Goal: Transaction & Acquisition: Purchase product/service

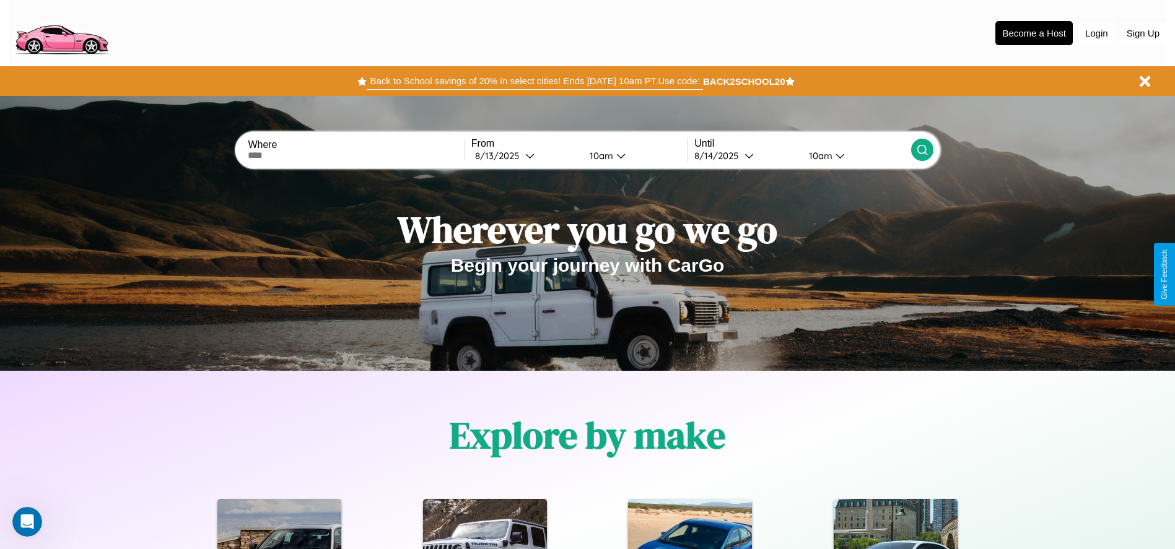
click at [535, 81] on button "Back to School savings of 20% in select cities! Ends 9/1 at 10am PT. Use code:" at bounding box center [535, 80] width 336 height 17
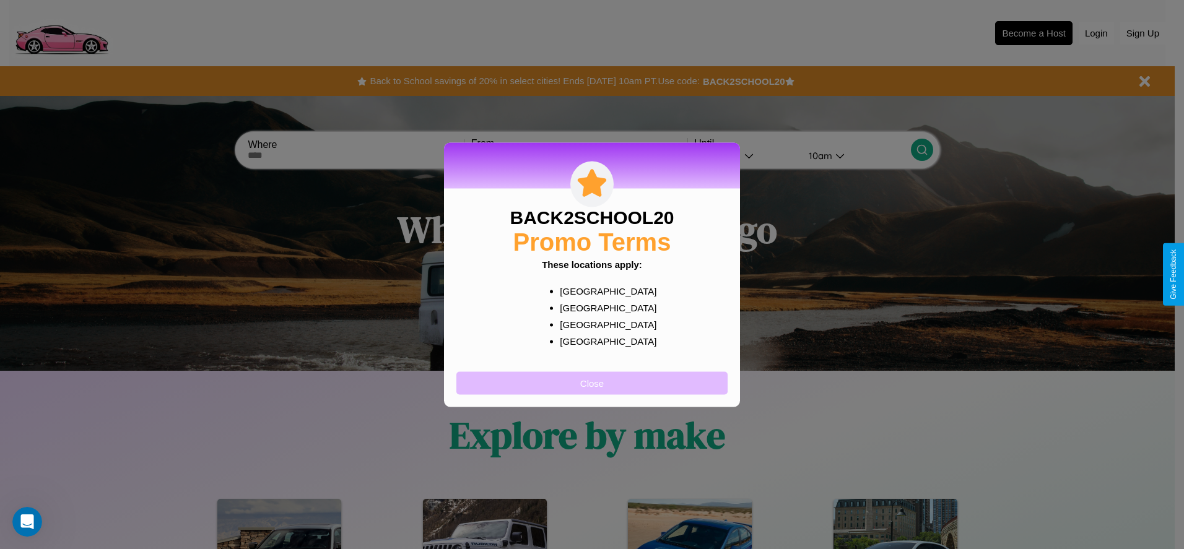
click at [592, 383] on button "Close" at bounding box center [591, 383] width 271 height 23
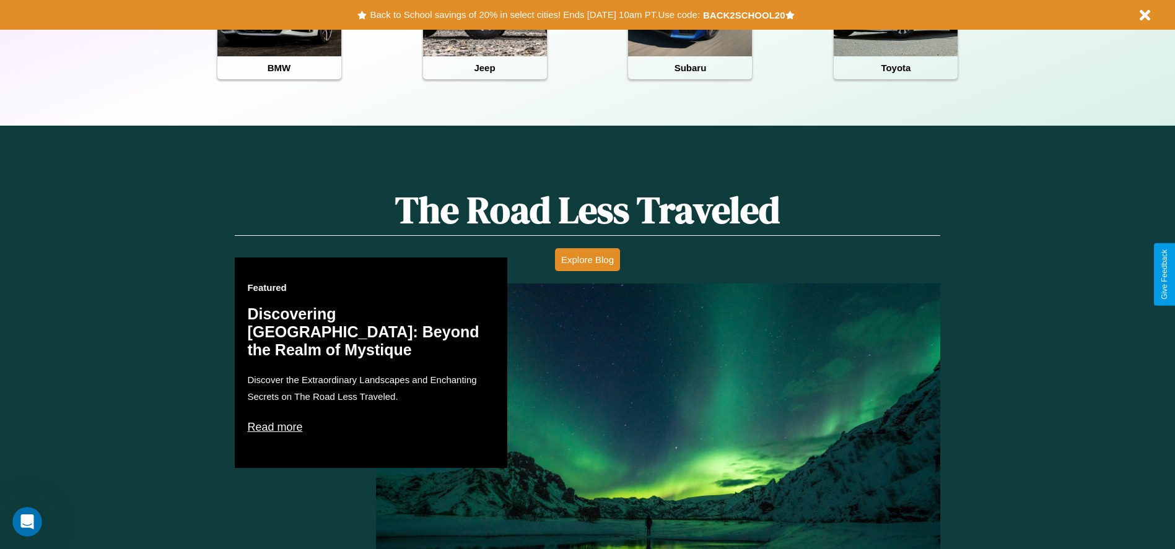
scroll to position [1498, 0]
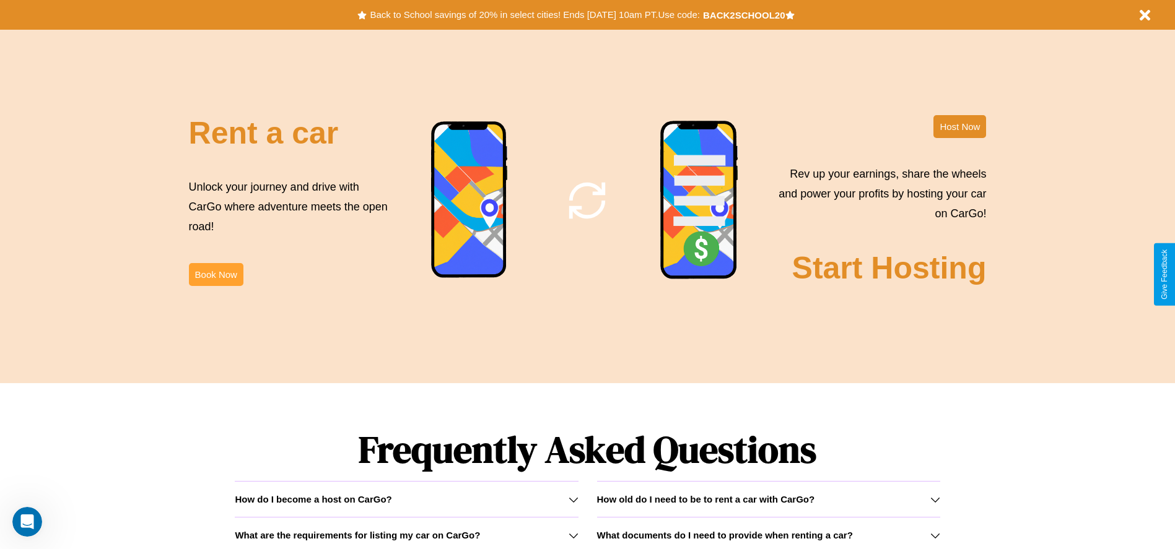
click at [216, 274] on button "Book Now" at bounding box center [216, 274] width 55 height 23
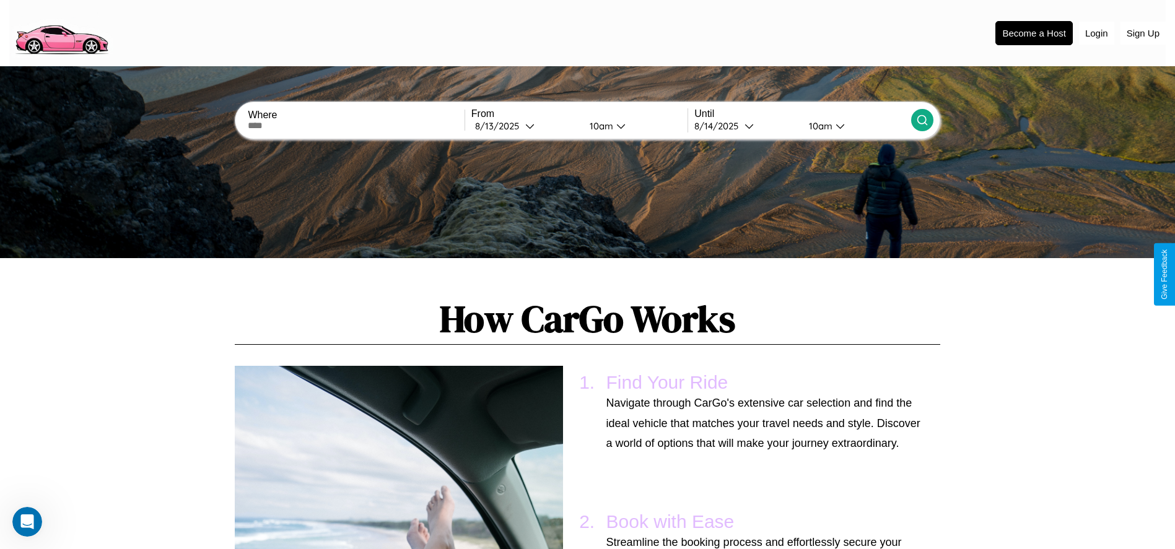
click at [356, 126] on input "text" at bounding box center [356, 126] width 216 height 10
type input "******"
click at [525, 126] on icon at bounding box center [529, 125] width 9 height 9
select select "*"
select select "****"
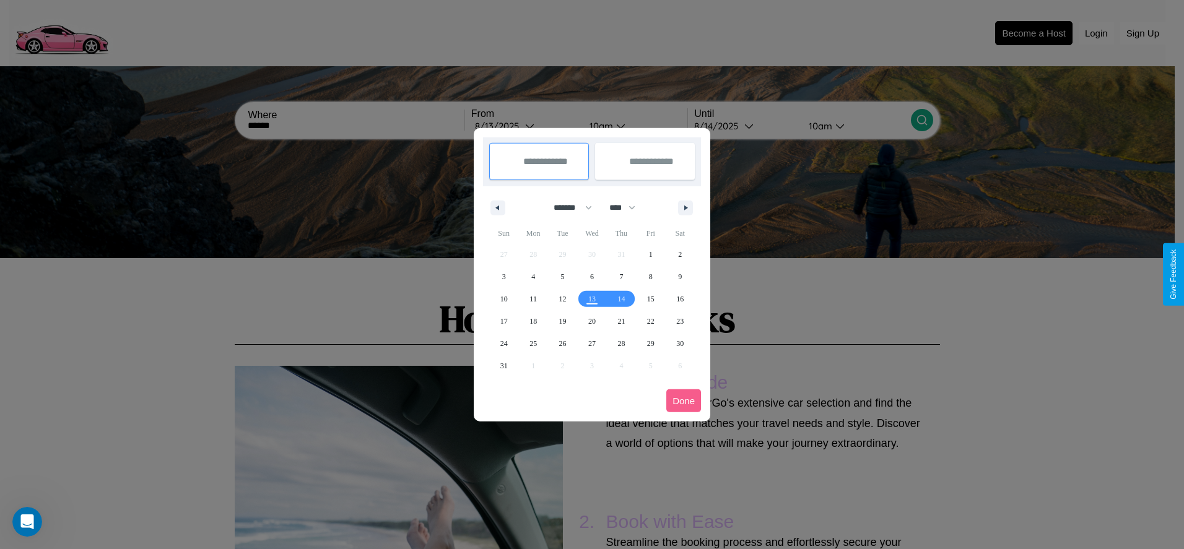
click at [567, 207] on select "******* ******** ***** ***** *** **** **** ****** ********* ******* ******** **…" at bounding box center [570, 208] width 53 height 20
select select "*"
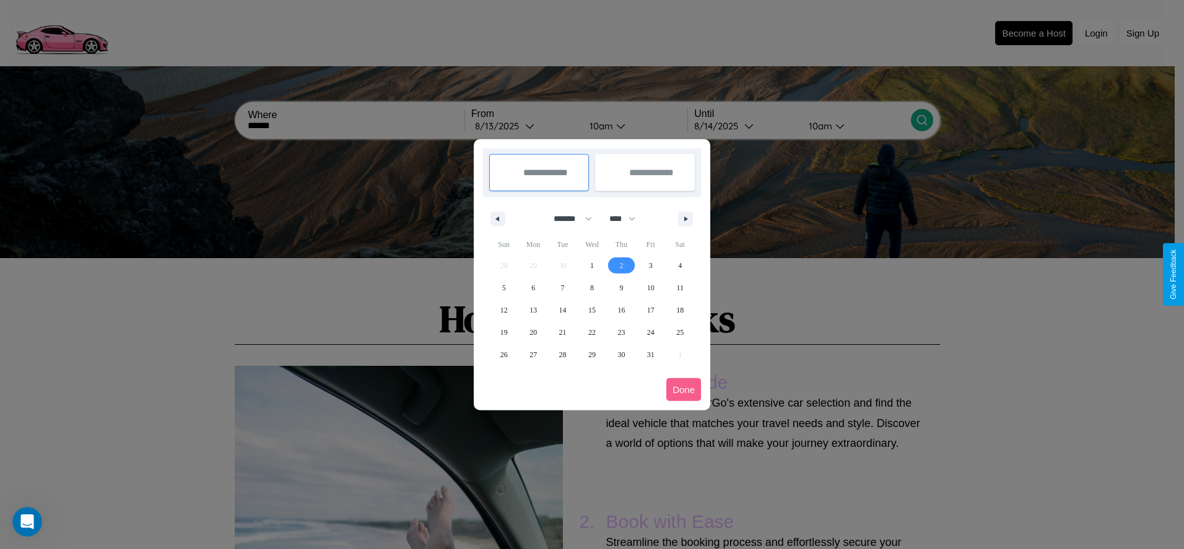
click at [621, 265] on span "2" at bounding box center [621, 266] width 4 height 22
type input "**********"
click at [504, 287] on span "5" at bounding box center [504, 288] width 4 height 22
type input "**********"
click at [684, 390] on button "Done" at bounding box center [683, 389] width 35 height 23
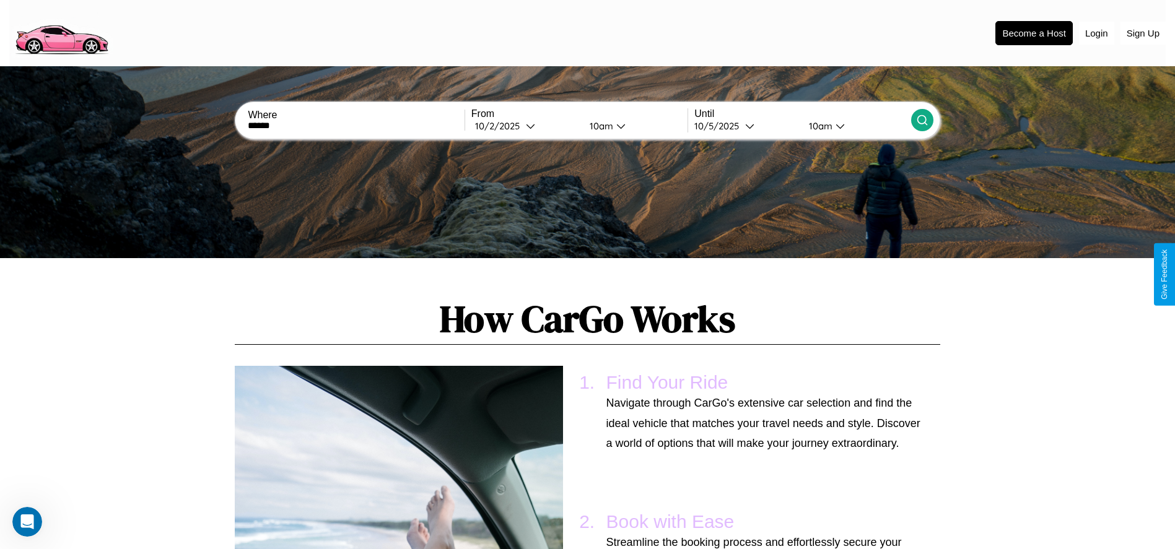
click at [922, 120] on icon at bounding box center [922, 120] width 12 height 12
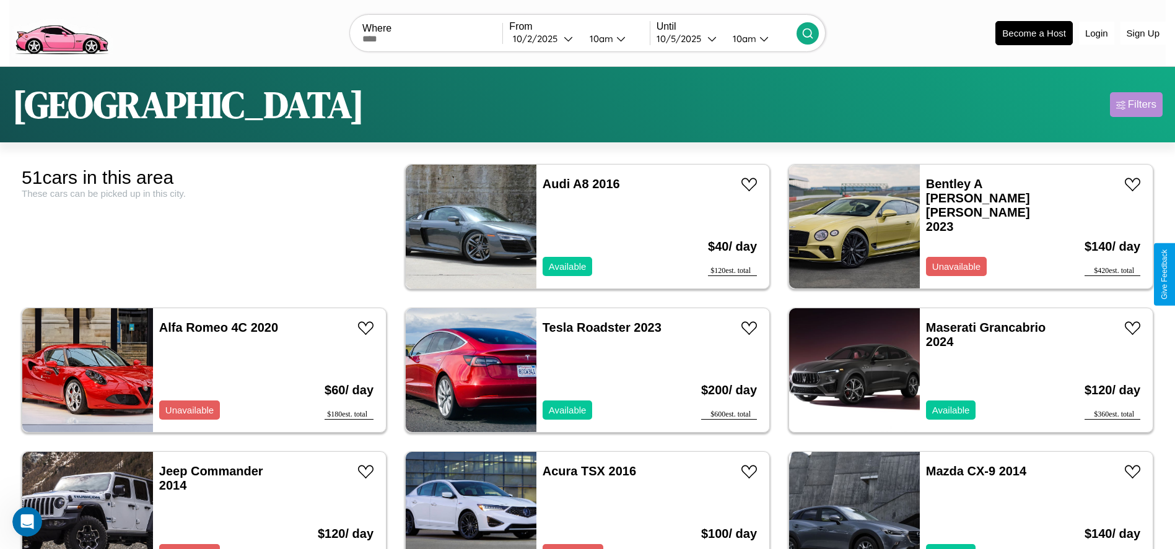
click at [1136, 105] on div "Filters" at bounding box center [1142, 104] width 28 height 12
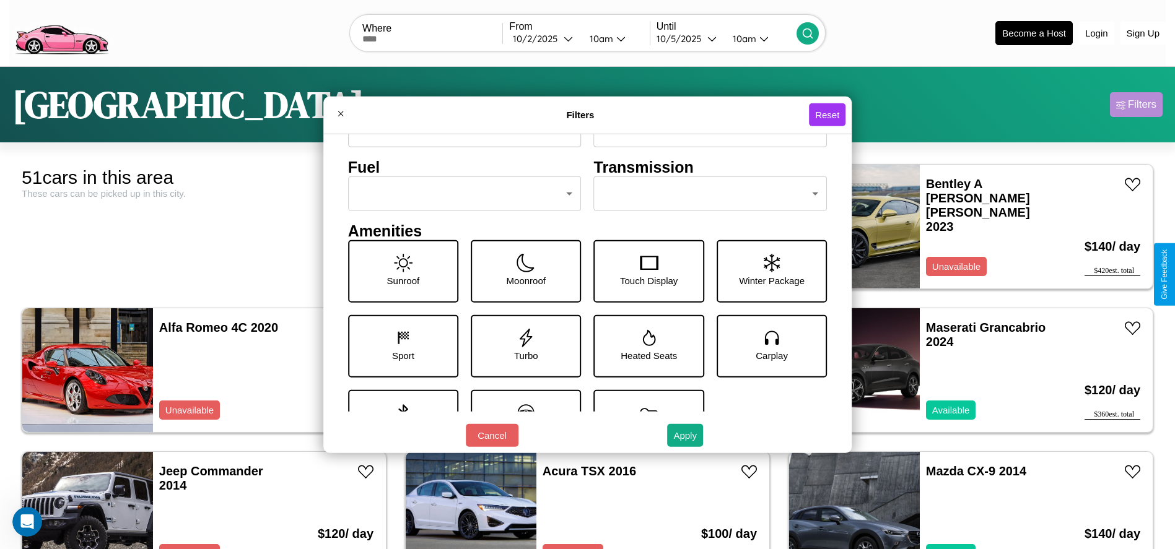
scroll to position [172, 0]
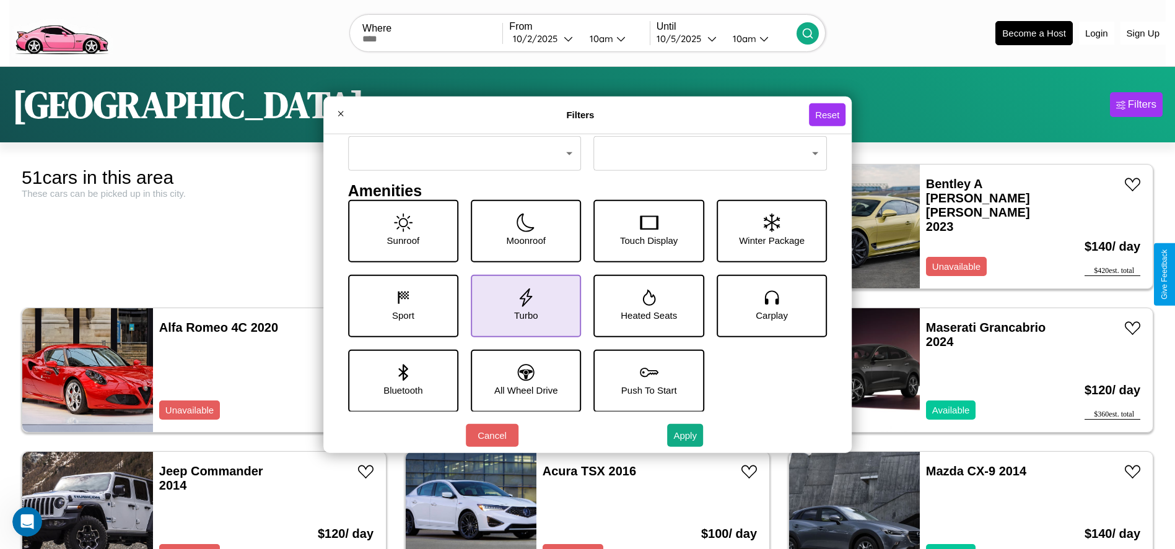
click at [522, 305] on icon at bounding box center [526, 297] width 19 height 19
click at [644, 380] on icon at bounding box center [649, 372] width 19 height 19
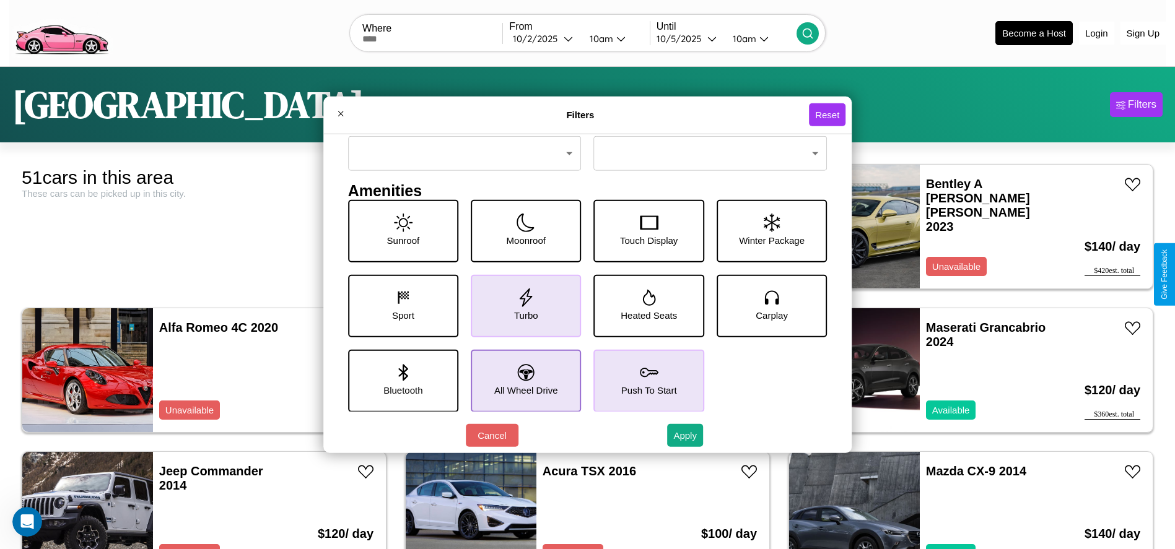
click at [522, 380] on icon at bounding box center [526, 372] width 17 height 17
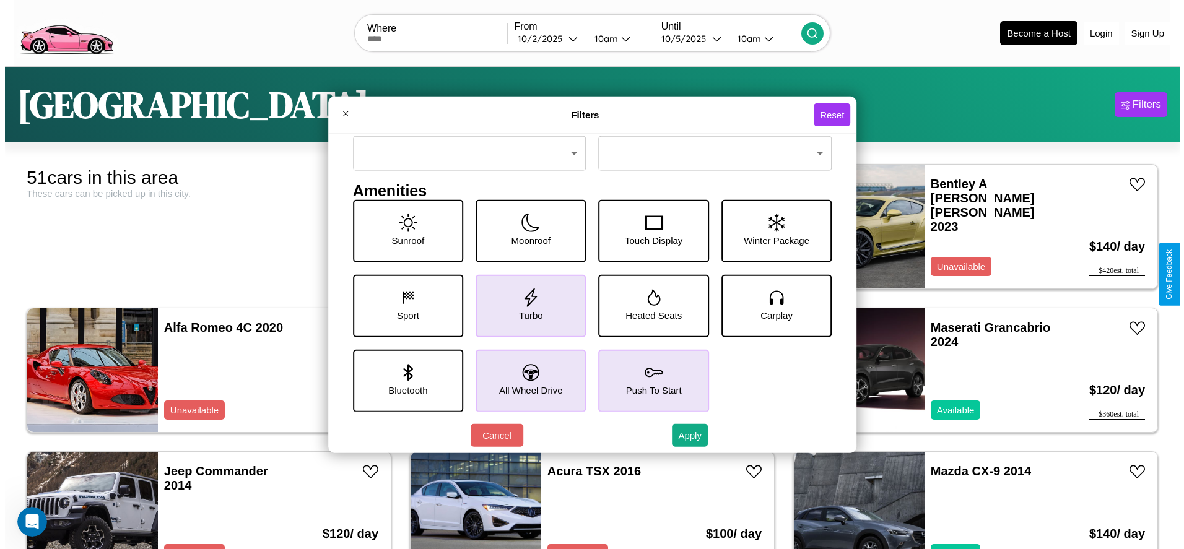
scroll to position [0, 0]
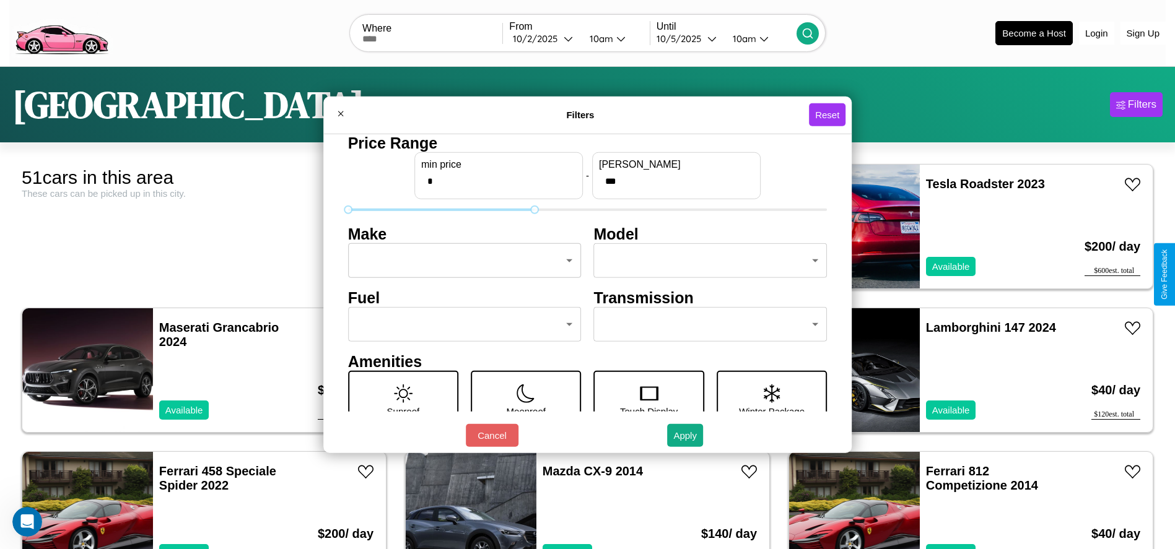
type input "***"
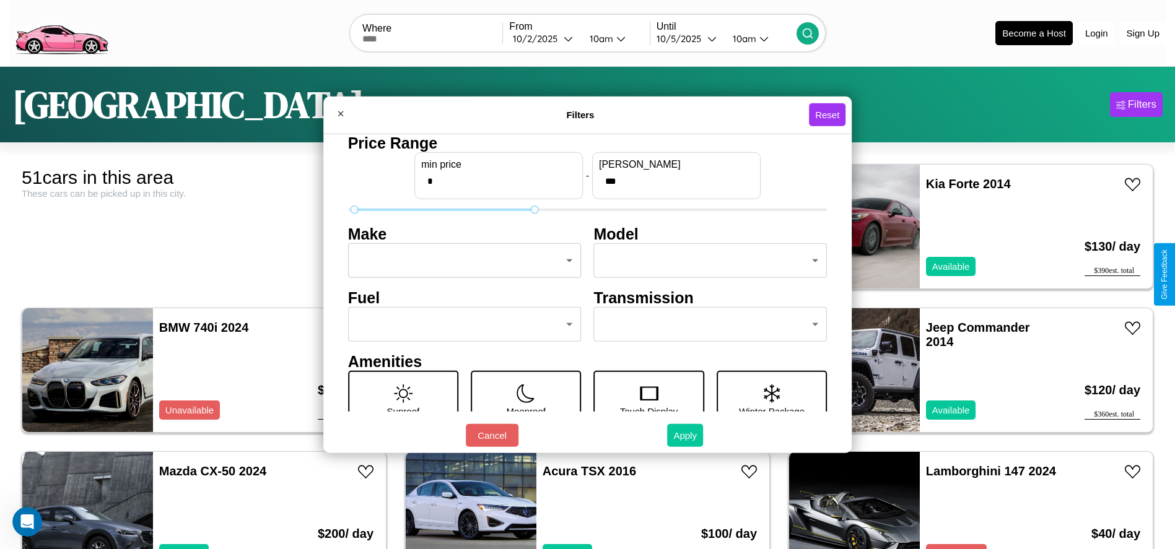
type input "*"
click at [686, 435] on button "Apply" at bounding box center [685, 435] width 36 height 23
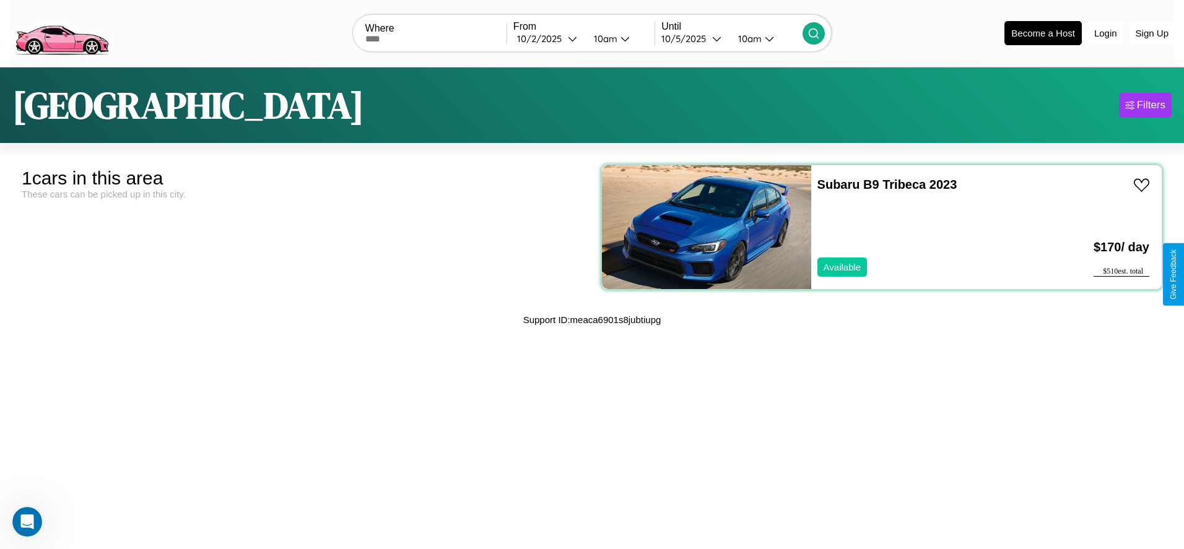
click at [875, 227] on div "Subaru B9 Tribeca 2023 Available" at bounding box center [922, 227] width 222 height 124
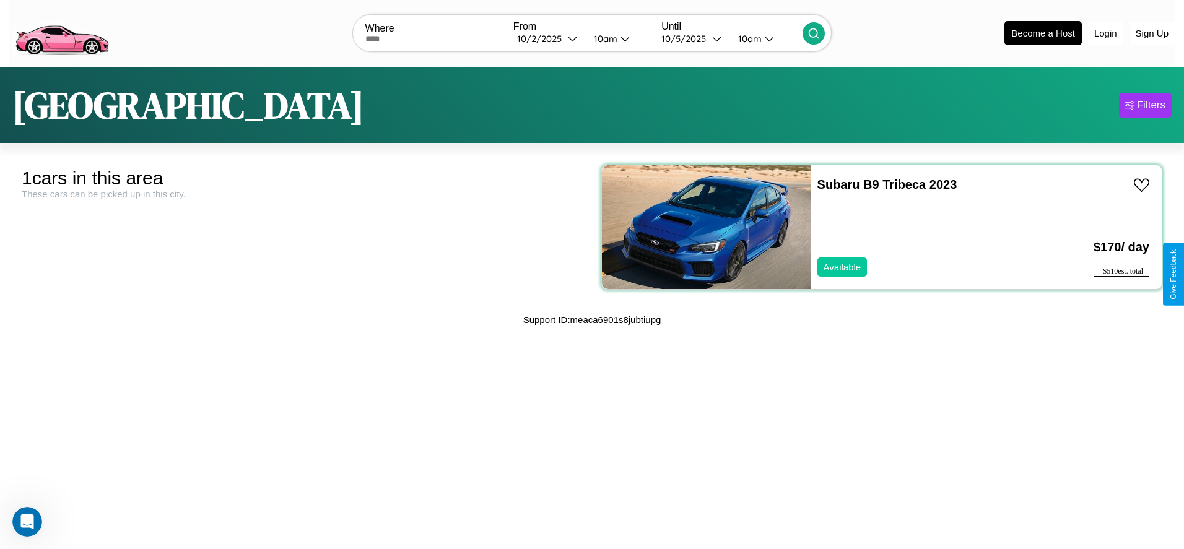
click at [875, 227] on div "Subaru B9 Tribeca 2023 Available" at bounding box center [922, 227] width 222 height 124
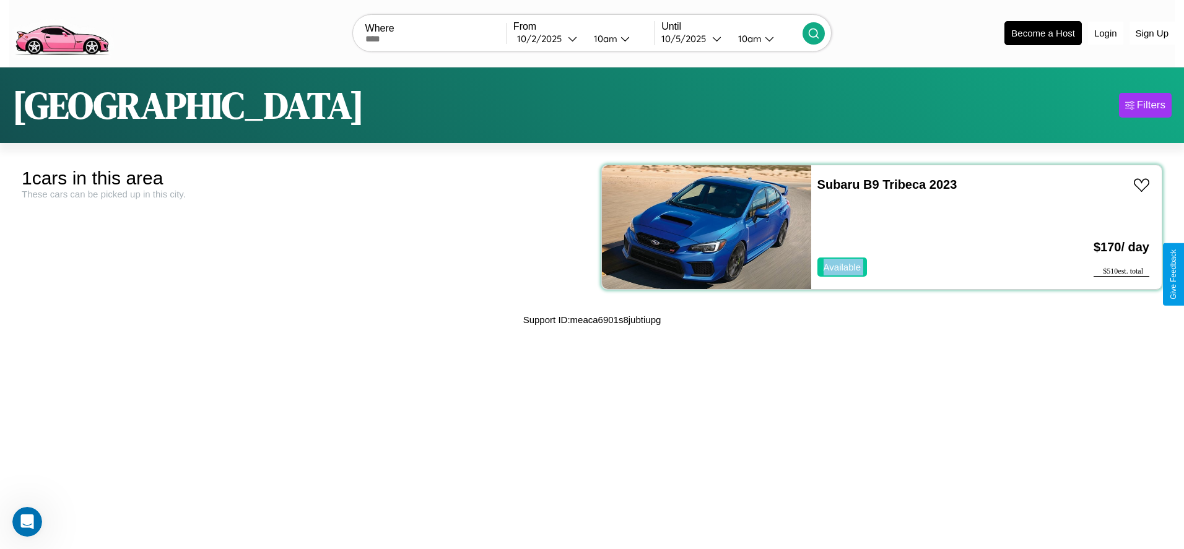
click at [875, 227] on div "Subaru B9 Tribeca 2023 Available" at bounding box center [922, 227] width 222 height 124
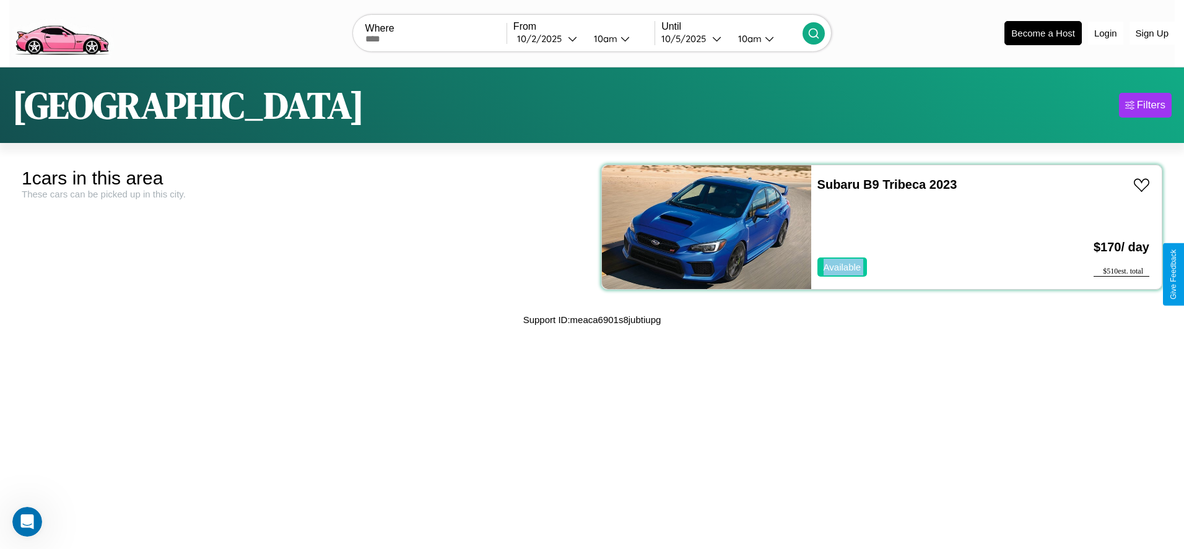
click at [875, 227] on div "Subaru B9 Tribeca 2023 Available" at bounding box center [922, 227] width 222 height 124
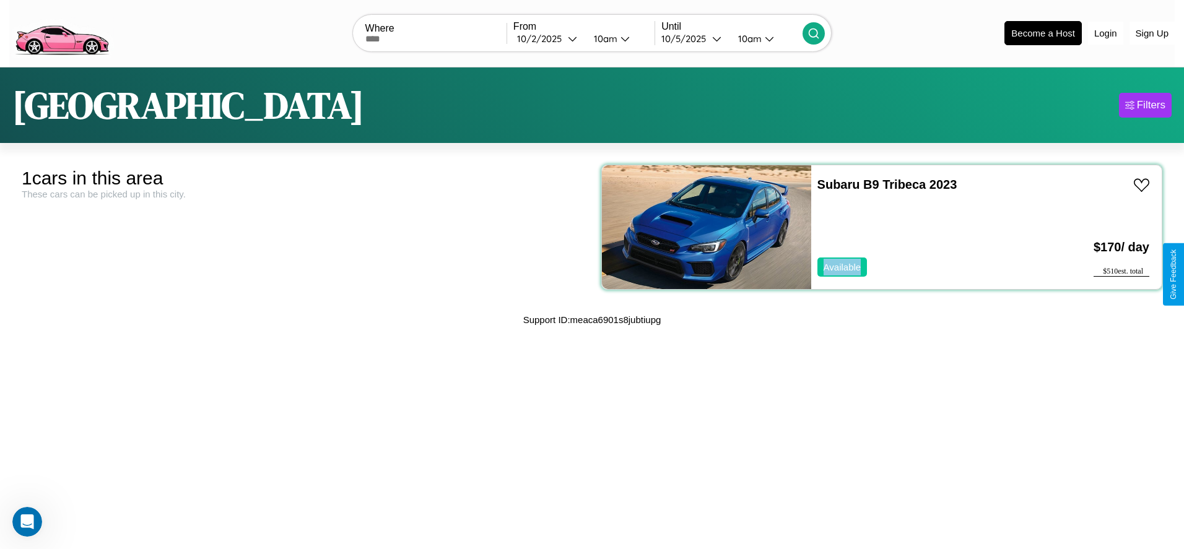
click at [875, 227] on div "Subaru B9 Tribeca 2023 Available" at bounding box center [922, 227] width 222 height 124
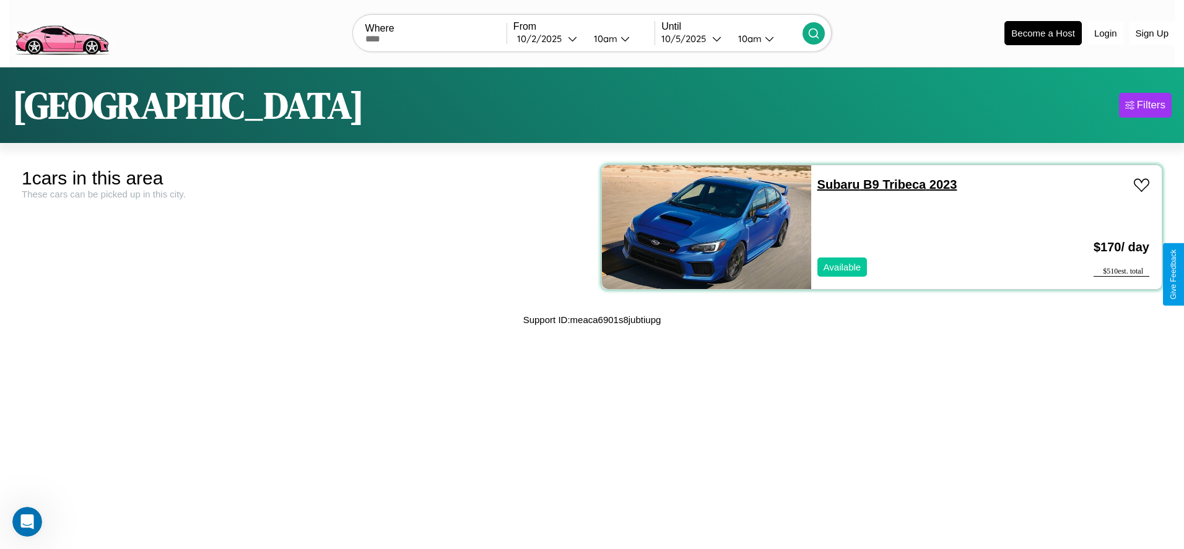
click at [832, 184] on link "Subaru B9 Tribeca 2023" at bounding box center [888, 185] width 140 height 14
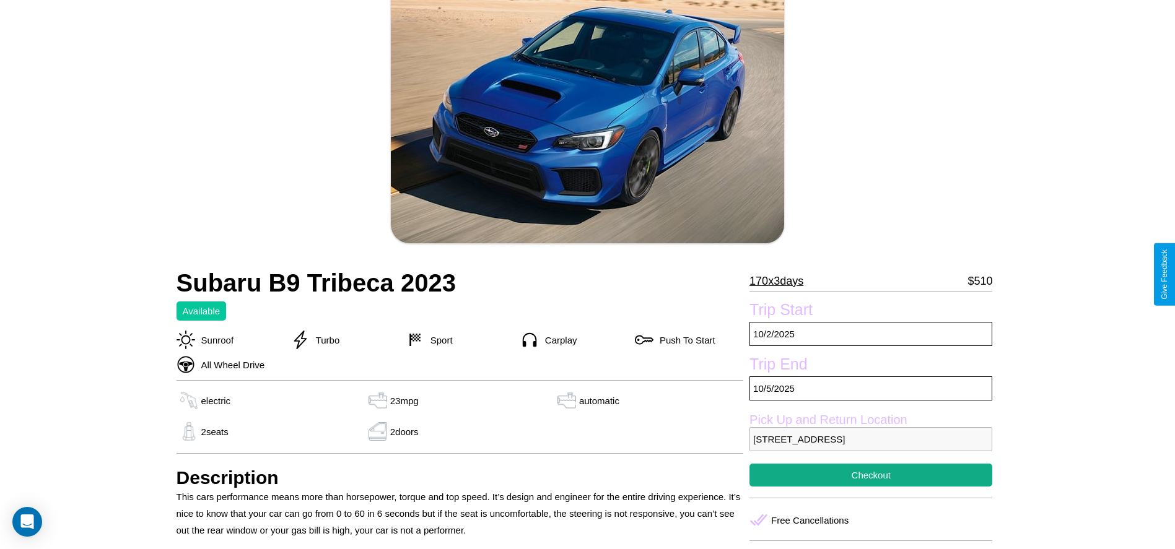
scroll to position [277, 0]
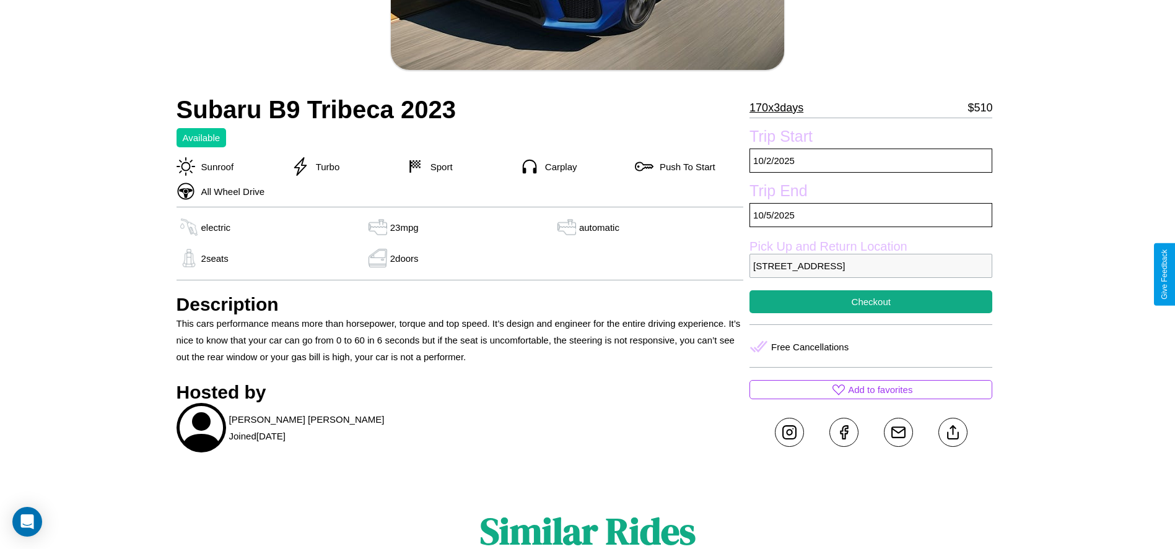
click at [871, 274] on p "[STREET_ADDRESS]" at bounding box center [870, 266] width 243 height 24
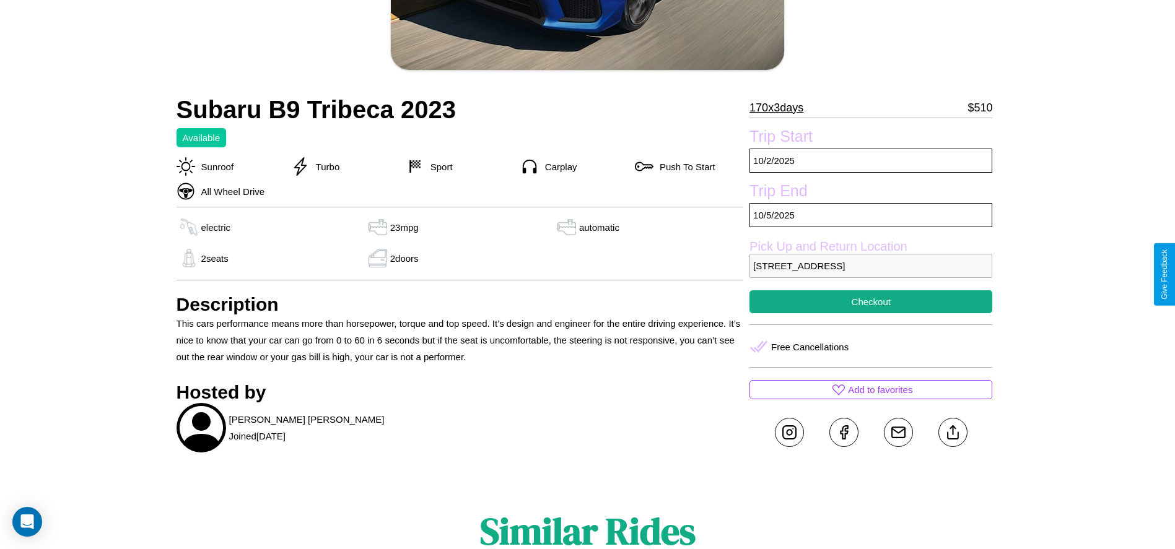
click at [871, 274] on p "[STREET_ADDRESS]" at bounding box center [870, 266] width 243 height 24
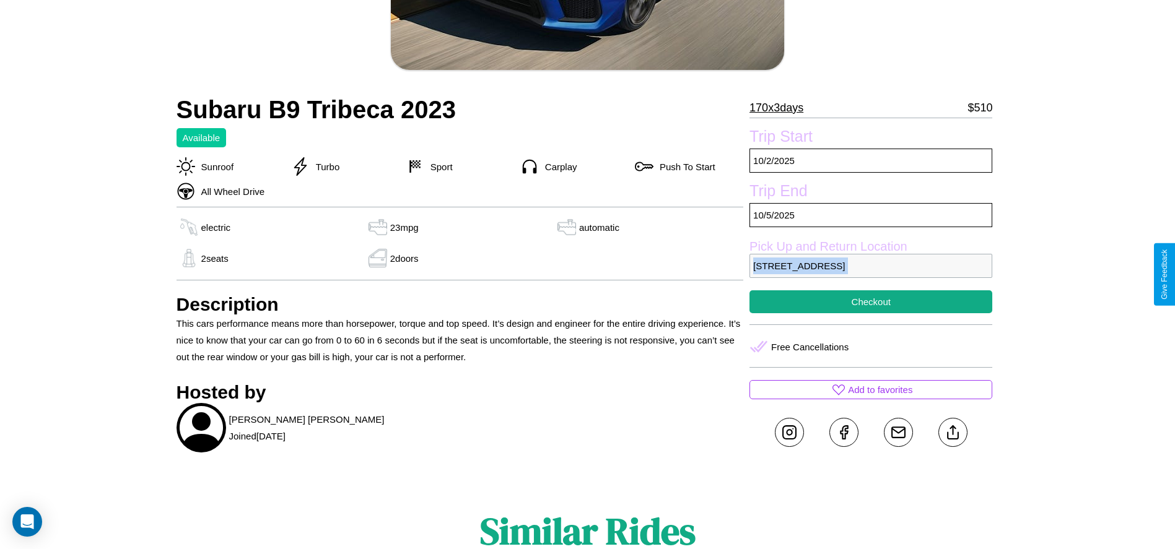
click at [871, 274] on p "[STREET_ADDRESS]" at bounding box center [870, 266] width 243 height 24
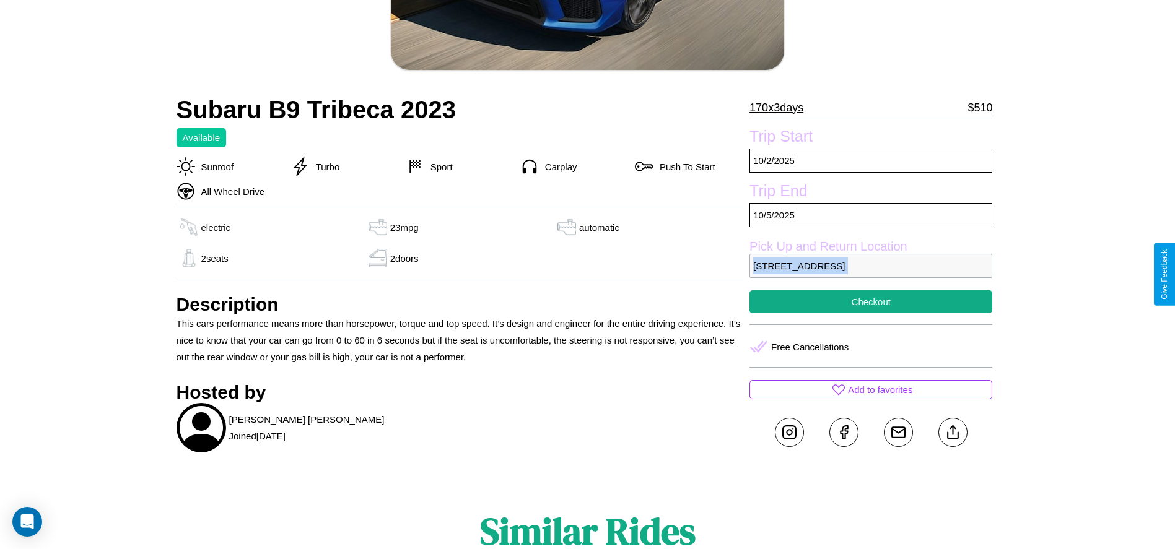
click at [871, 274] on p "[STREET_ADDRESS]" at bounding box center [870, 266] width 243 height 24
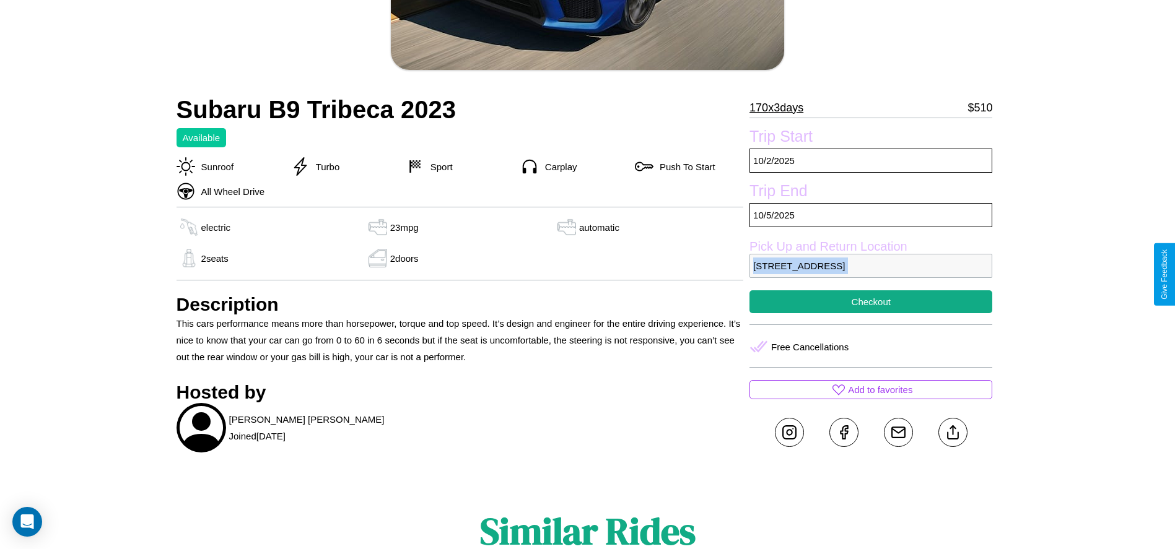
click at [871, 274] on p "[STREET_ADDRESS]" at bounding box center [870, 266] width 243 height 24
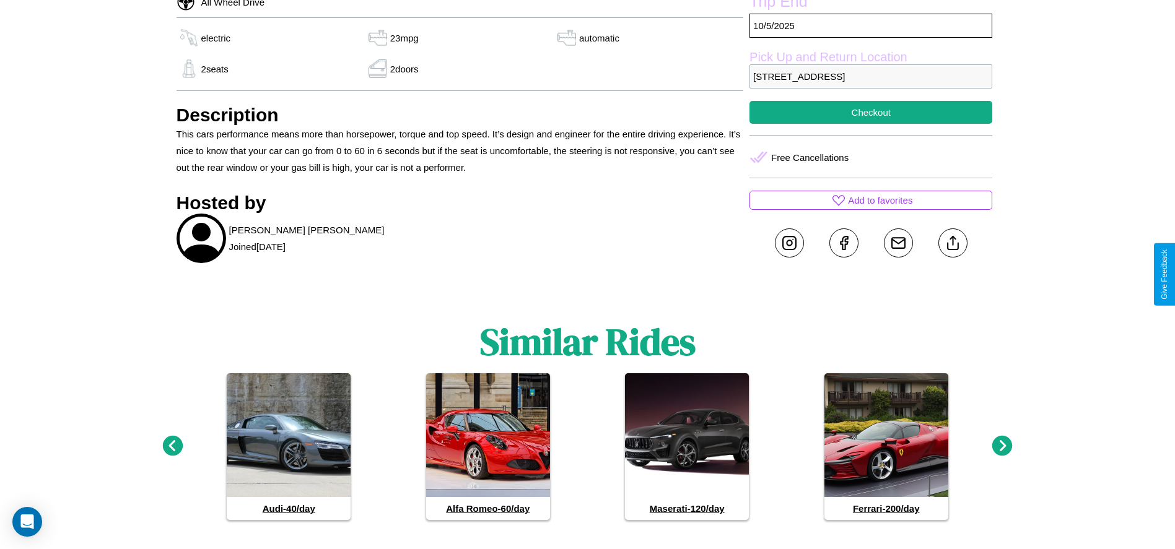
scroll to position [496, 0]
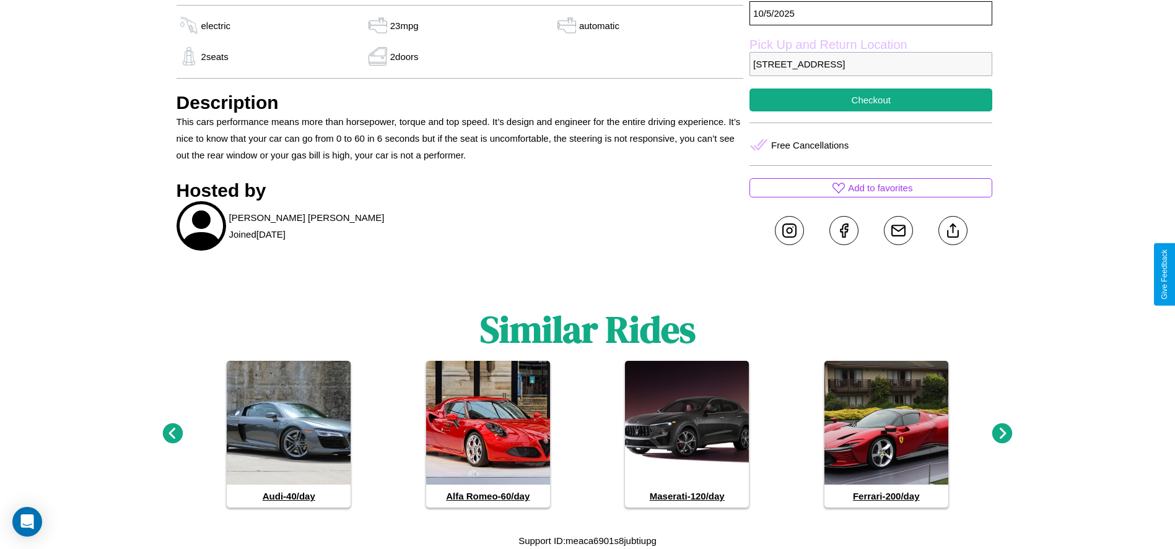
click at [172, 434] on icon at bounding box center [172, 434] width 20 height 20
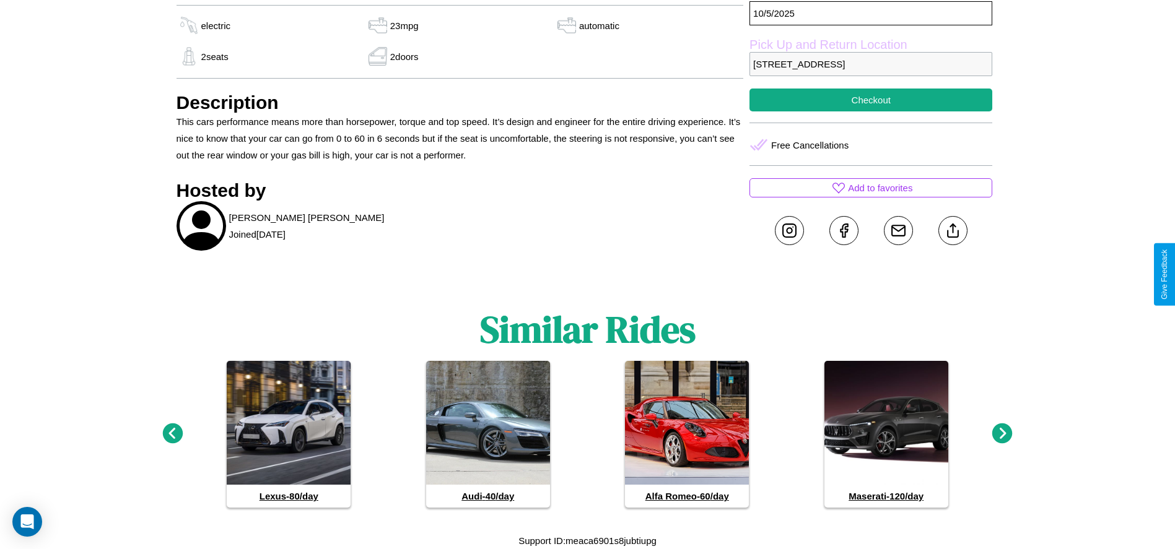
click at [1002, 434] on icon at bounding box center [1002, 434] width 20 height 20
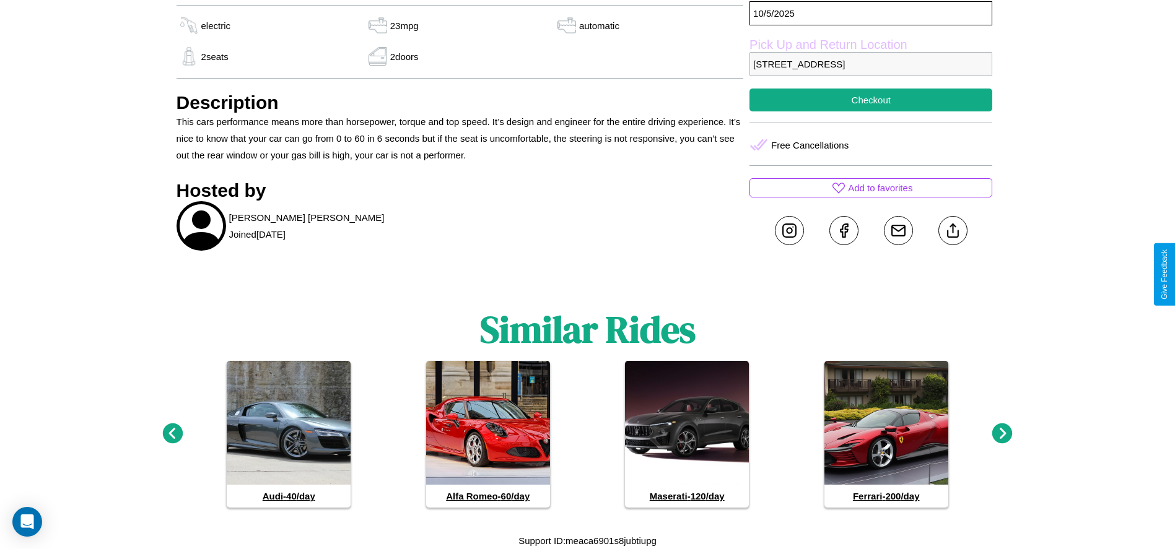
click at [1002, 434] on icon at bounding box center [1002, 434] width 20 height 20
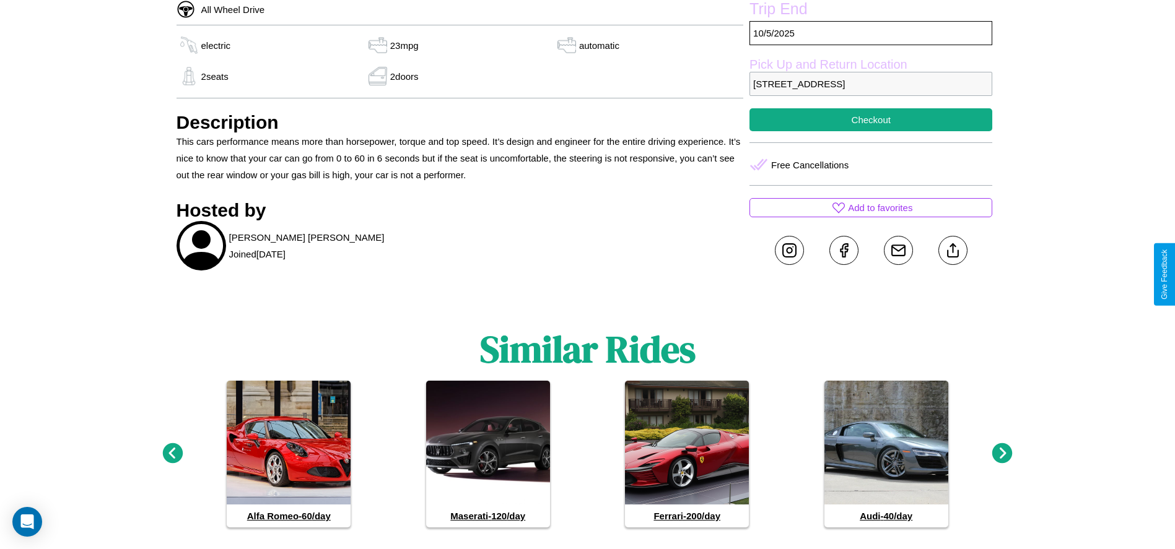
scroll to position [452, 0]
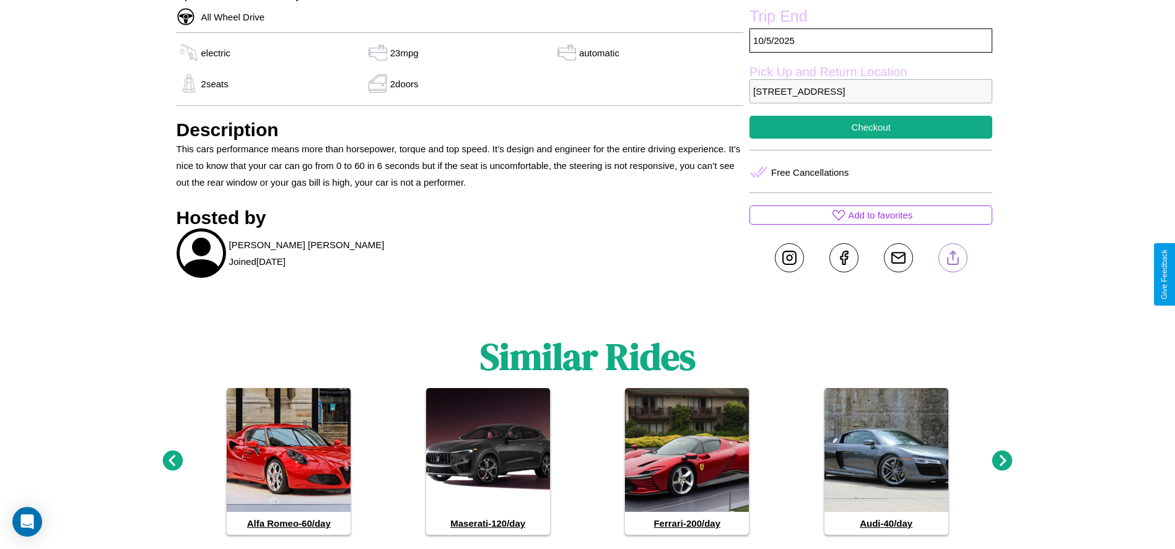
click at [953, 260] on line at bounding box center [953, 255] width 0 height 9
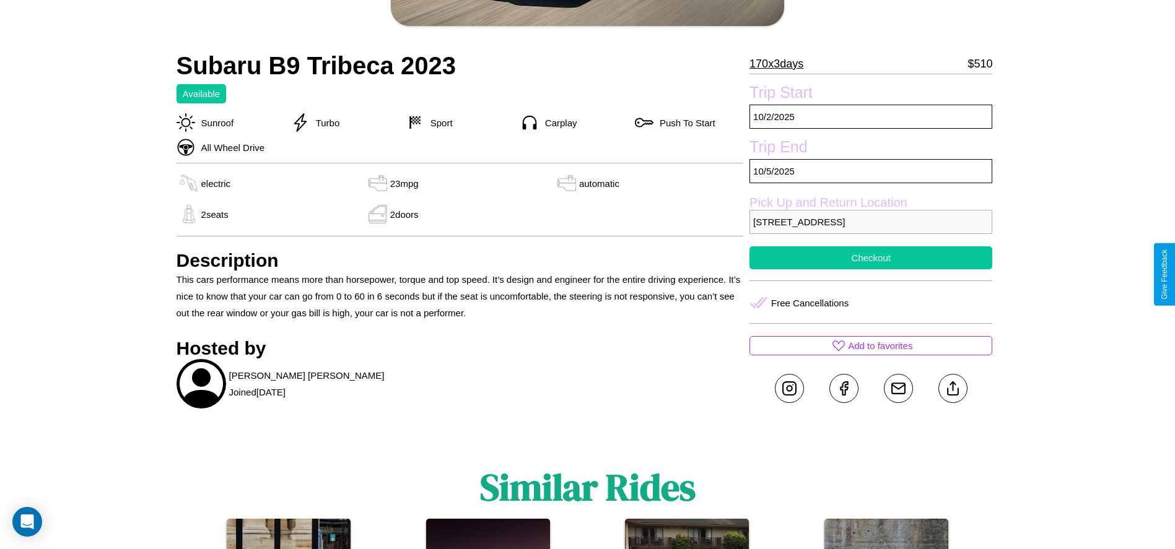
click at [871, 269] on button "Checkout" at bounding box center [870, 258] width 243 height 23
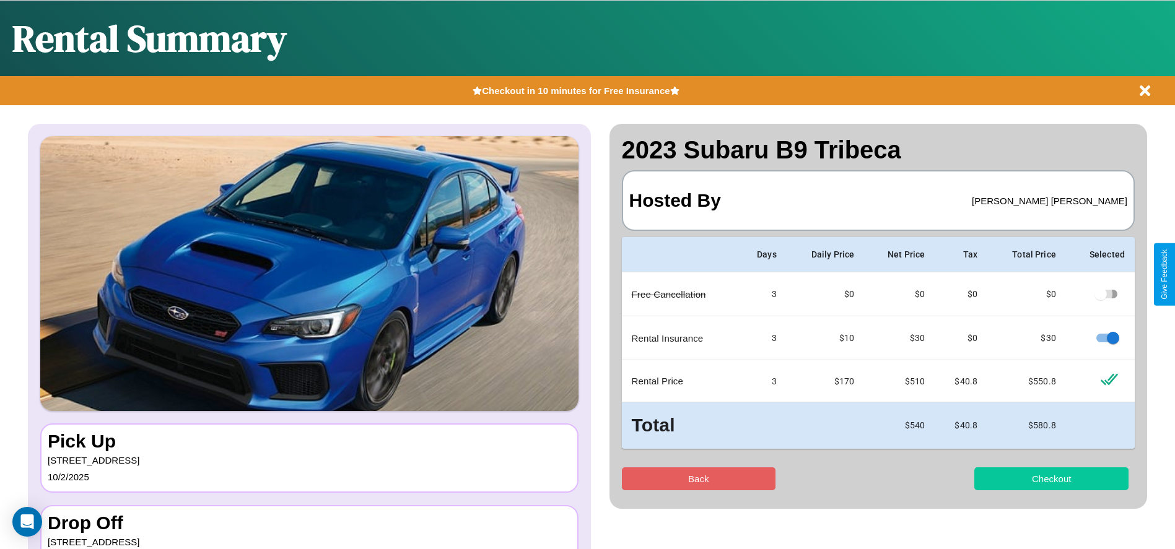
click at [1051, 479] on button "Checkout" at bounding box center [1051, 479] width 154 height 23
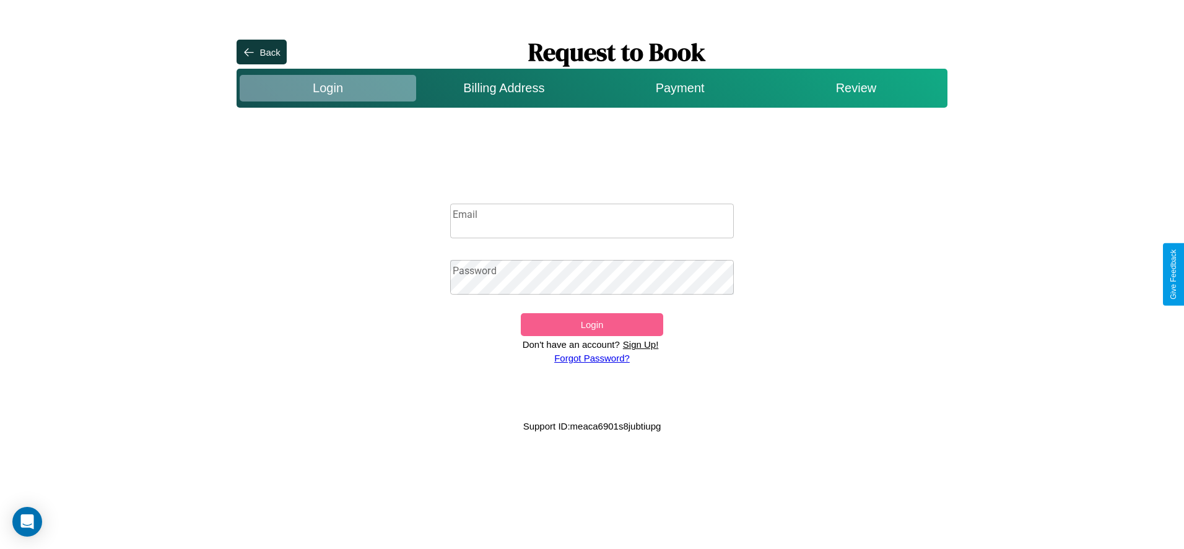
click at [640, 344] on p "Sign Up!" at bounding box center [641, 344] width 42 height 17
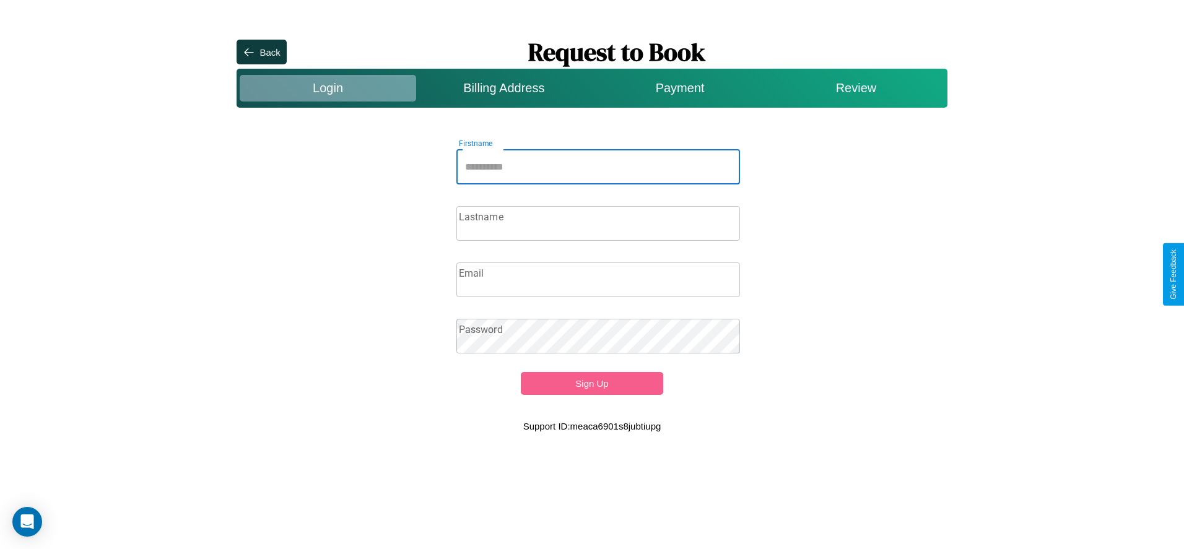
click at [598, 167] on input "Firstname" at bounding box center [598, 167] width 284 height 35
type input "*******"
click at [598, 223] on input "Lastname" at bounding box center [598, 223] width 284 height 35
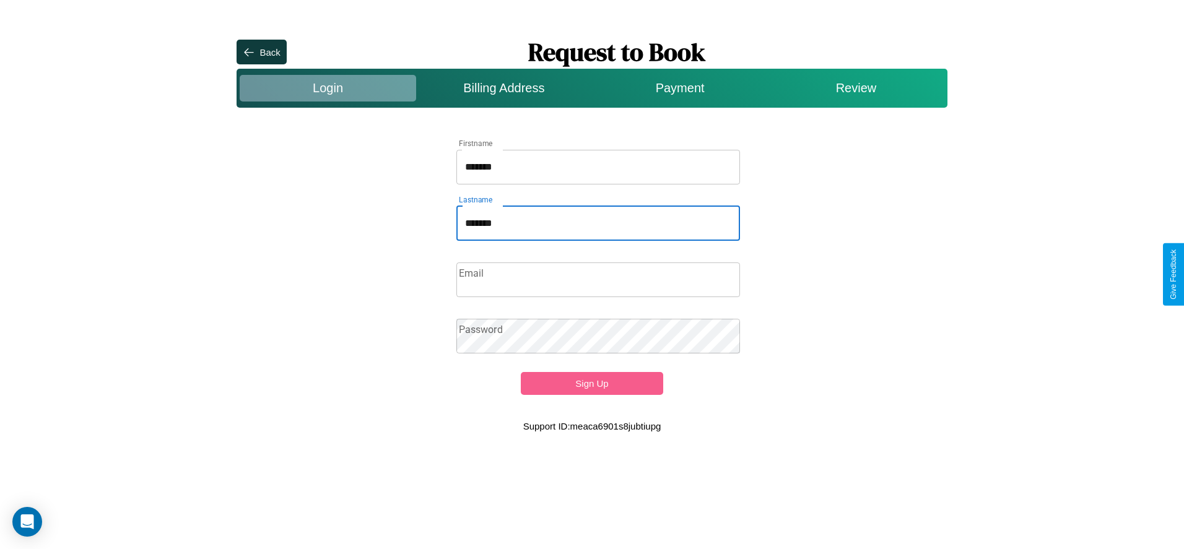
type input "*******"
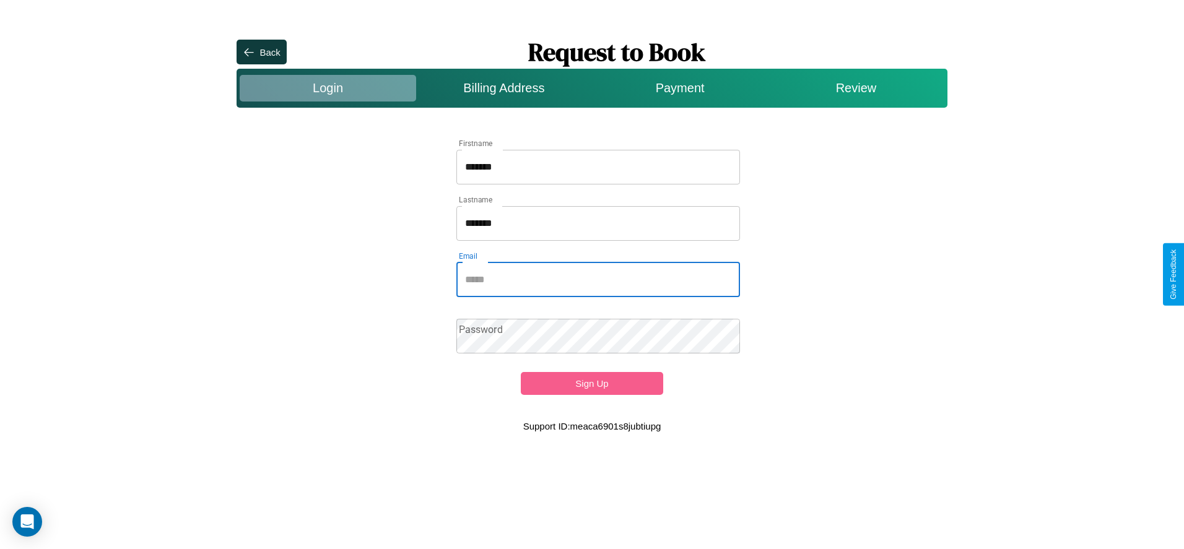
click at [598, 279] on input "Email" at bounding box center [598, 280] width 284 height 35
type input "**********"
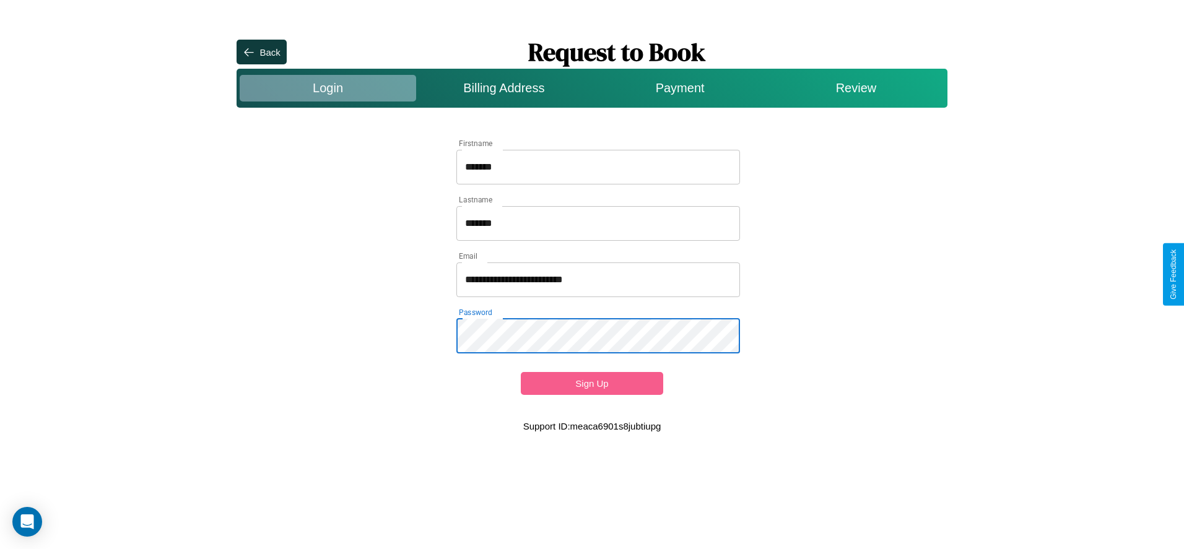
click at [592, 383] on button "Sign Up" at bounding box center [592, 383] width 142 height 23
